Goal: Find contact information: Find contact information

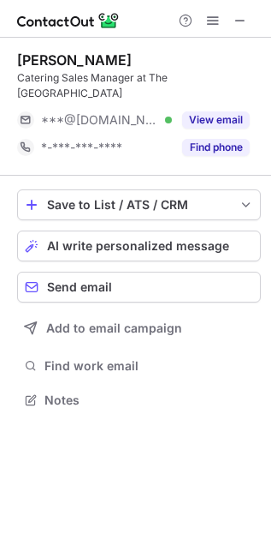
scroll to position [387, 271]
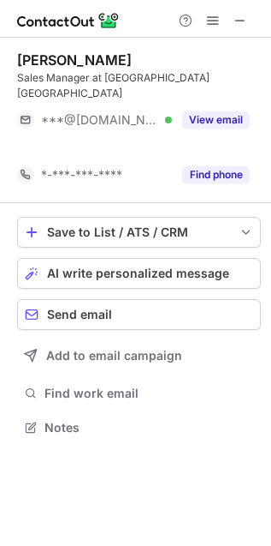
scroll to position [9, 9]
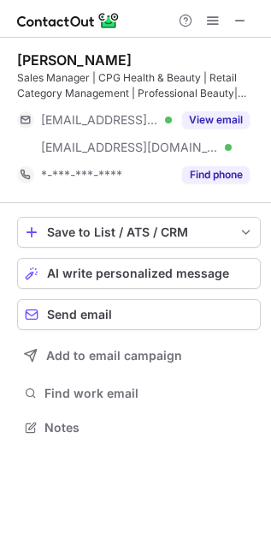
scroll to position [415, 271]
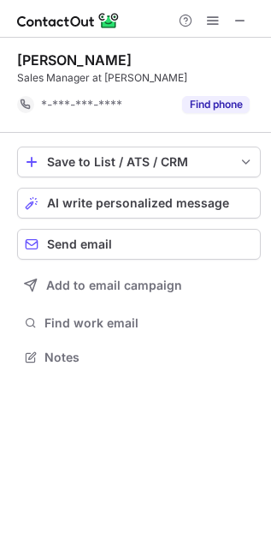
scroll to position [9, 9]
drag, startPoint x: 0, startPoint y: 0, endPoint x: 293, endPoint y: 40, distance: 295.7
click at [271, 40] on html "[PERSON_NAME] Sales Manager at [PERSON_NAME] *-***-***-**** Find phone Save to …" at bounding box center [135, 273] width 271 height 546
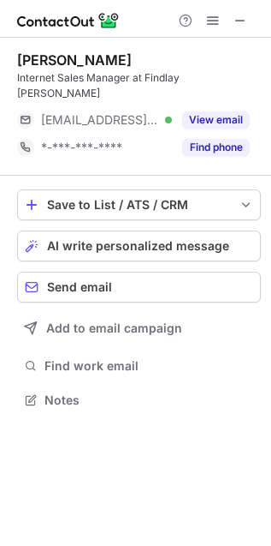
scroll to position [387, 271]
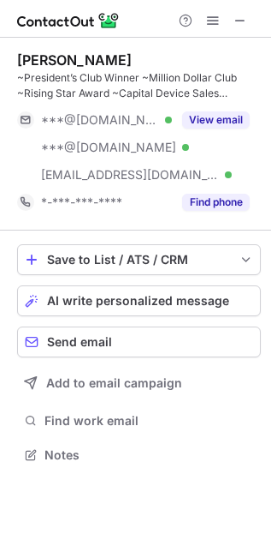
scroll to position [443, 271]
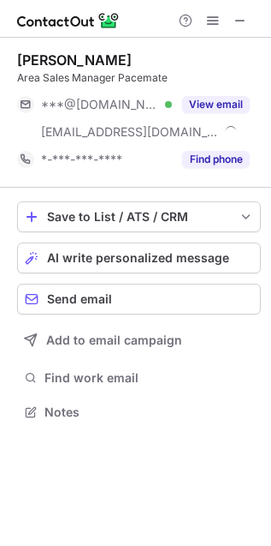
scroll to position [400, 271]
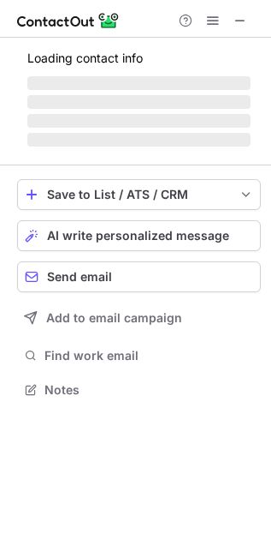
scroll to position [400, 271]
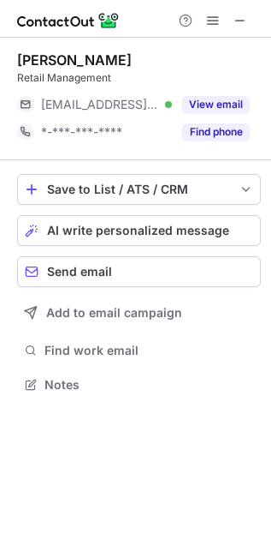
scroll to position [373, 271]
